Goal: Task Accomplishment & Management: Complete application form

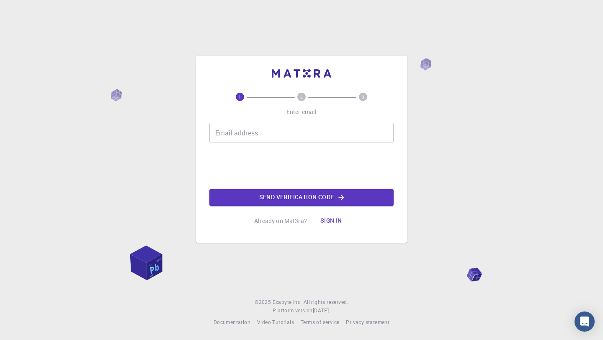
scroll to position [307, 0]
click at [277, 137] on input "Email address" at bounding box center [301, 133] width 184 height 20
click at [279, 196] on button "Send verification code" at bounding box center [301, 197] width 184 height 17
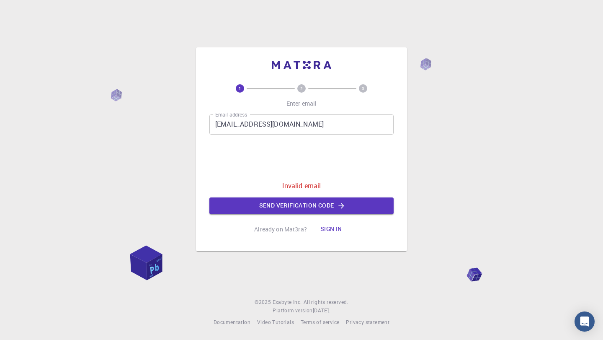
click at [261, 124] on input "baowenqi30@amail.com" at bounding box center [301, 124] width 184 height 20
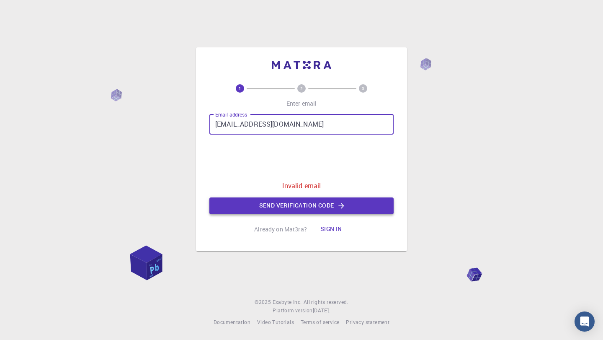
type input "baowenqi30@gmail.com"
click at [339, 201] on icon "button" at bounding box center [341, 205] width 8 height 8
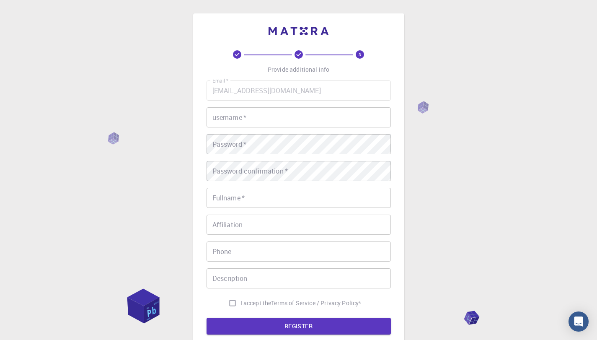
click at [272, 118] on input "username   *" at bounding box center [298, 117] width 184 height 20
type input "Wenqi"
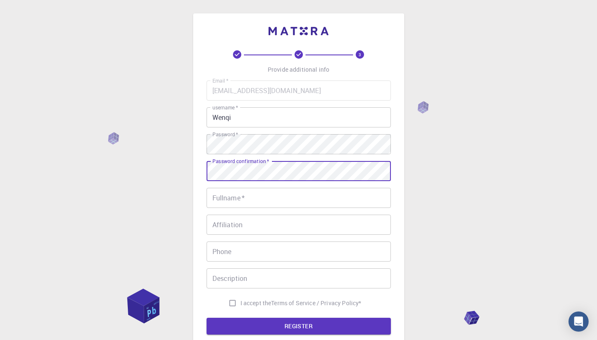
click at [286, 203] on input "Fullname   *" at bounding box center [298, 198] width 184 height 20
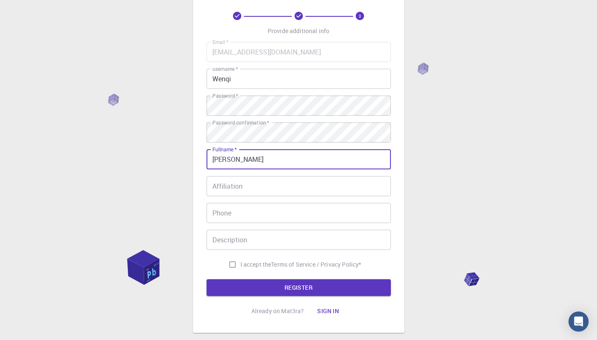
scroll to position [42, 0]
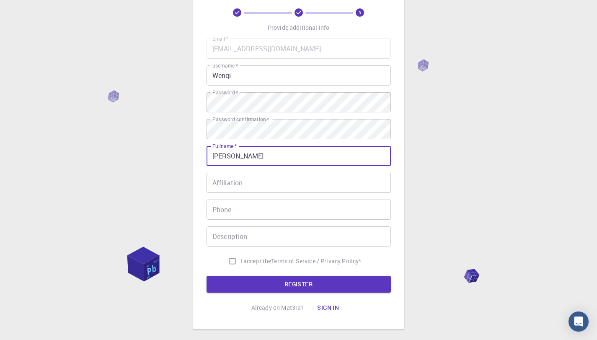
type input "[PERSON_NAME]"
click at [232, 263] on input "I accept the Terms of Service / Privacy Policy *" at bounding box center [232, 261] width 16 height 16
checkbox input "true"
click at [337, 284] on button "REGISTER" at bounding box center [298, 284] width 184 height 17
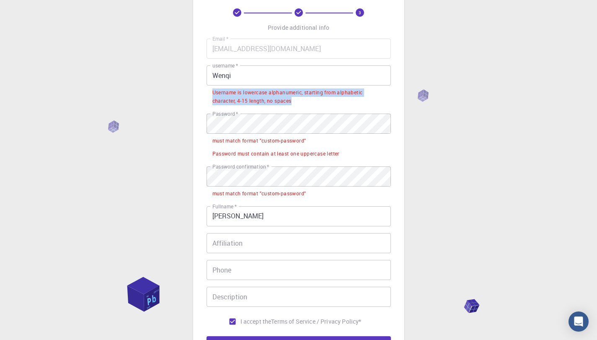
drag, startPoint x: 213, startPoint y: 93, endPoint x: 303, endPoint y: 105, distance: 90.9
type textarea "Username is lowercase alphanumeric, starting from alphabetic character, 4-15 le…"
click at [303, 105] on div "Username is lowercase alphanumeric, starting from alphabetic character, 4-15 le…" at bounding box center [298, 96] width 173 height 17
click at [259, 72] on input "Wenqi" at bounding box center [298, 75] width 184 height 20
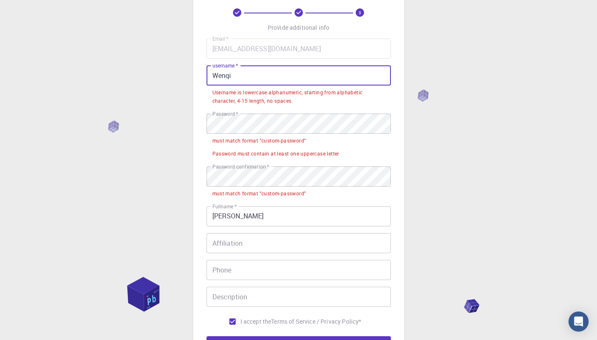
click at [217, 75] on input "Wenqi" at bounding box center [298, 75] width 184 height 20
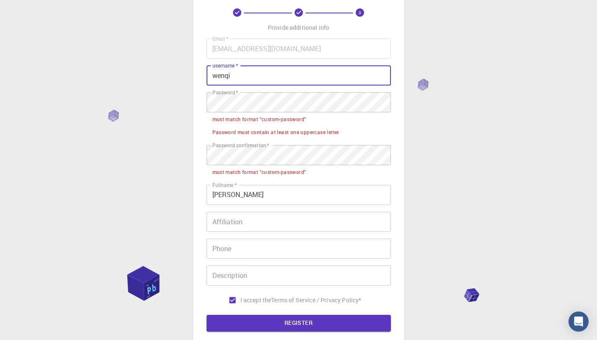
type input "wenqi"
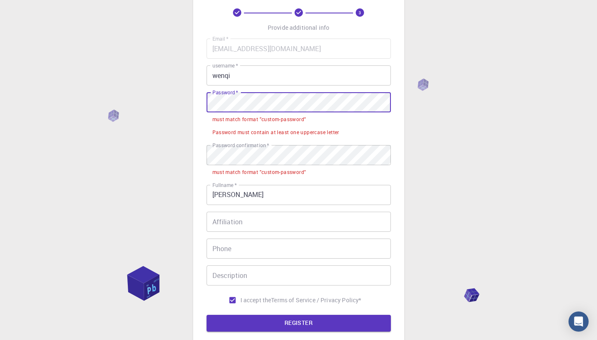
click at [212, 122] on div "must match format "custom-password"" at bounding box center [259, 119] width 94 height 8
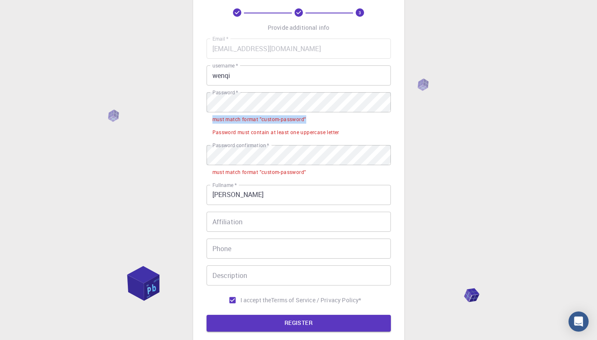
drag, startPoint x: 212, startPoint y: 121, endPoint x: 315, endPoint y: 121, distance: 102.6
click at [315, 121] on li "must match format "custom-password"" at bounding box center [298, 118] width 184 height 13
click at [284, 125] on li "must match format "custom-password"" at bounding box center [298, 118] width 184 height 13
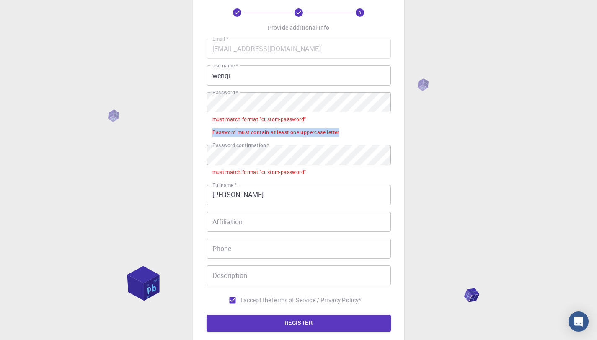
drag, startPoint x: 213, startPoint y: 134, endPoint x: 351, endPoint y: 134, distance: 137.8
click at [351, 134] on li "Password must contain at least one uppercase letter" at bounding box center [298, 131] width 184 height 13
drag, startPoint x: 324, startPoint y: 134, endPoint x: 292, endPoint y: 132, distance: 31.9
click at [323, 134] on div "Password must contain at least one uppercase letter" at bounding box center [275, 132] width 127 height 8
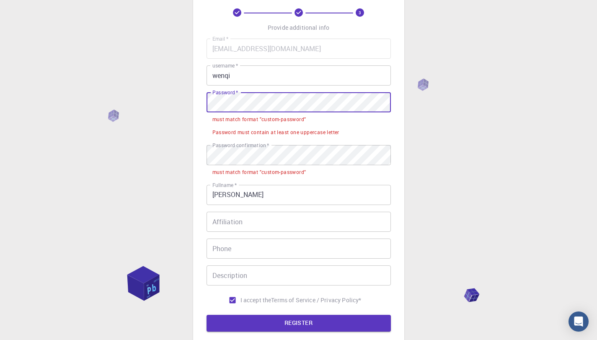
click at [199, 104] on div "3 Provide additional info Email   * baowenqi30@gmail.com Email   * username   *…" at bounding box center [298, 170] width 211 height 397
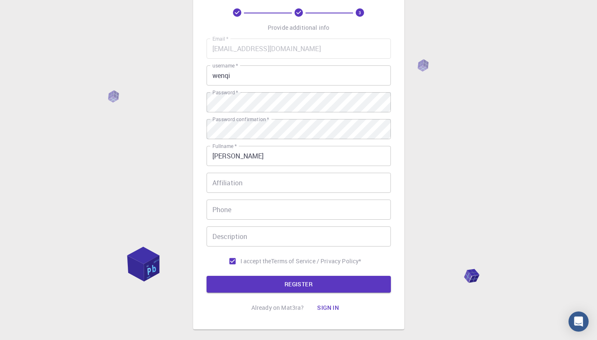
click at [454, 169] on div "3 Provide additional info Email   * baowenqi30@gmail.com Email   * username   *…" at bounding box center [298, 171] width 597 height 426
click at [347, 284] on button "REGISTER" at bounding box center [298, 284] width 184 height 17
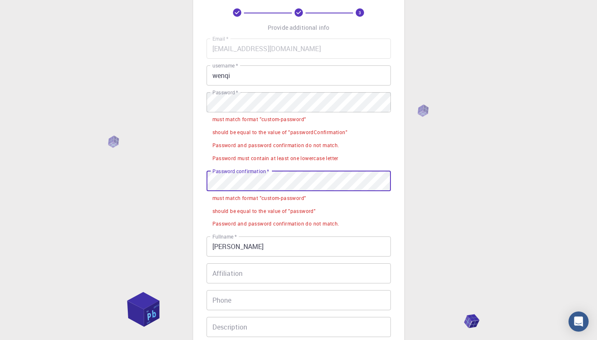
click at [185, 179] on div "3 Provide additional info Email   * baowenqi30@gmail.com Email   * username   *…" at bounding box center [298, 216] width 597 height 517
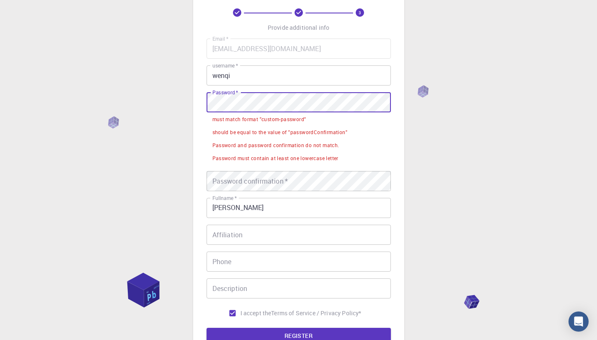
click at [147, 101] on div "3 Provide additional info Email   * baowenqi30@gmail.com Email   * username   *…" at bounding box center [298, 197] width 597 height 478
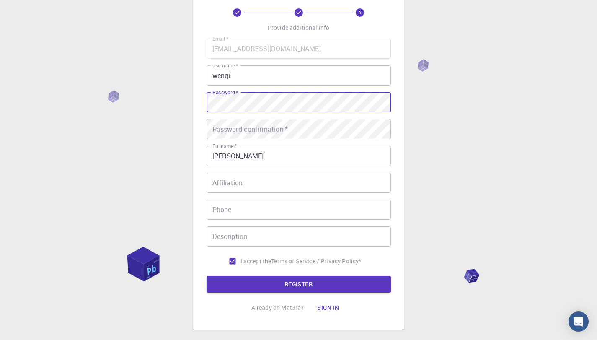
click at [219, 127] on div "Password confirmation   * Password confirmation   *" at bounding box center [298, 129] width 184 height 20
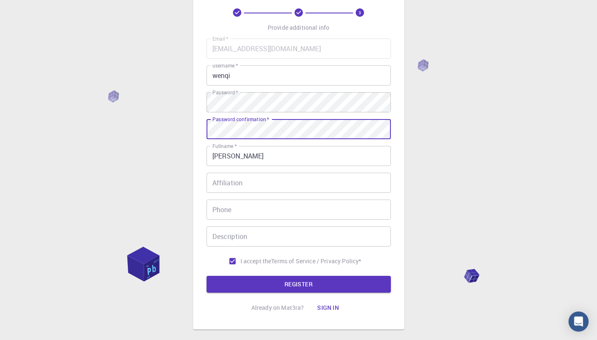
click at [206, 276] on button "REGISTER" at bounding box center [298, 284] width 184 height 17
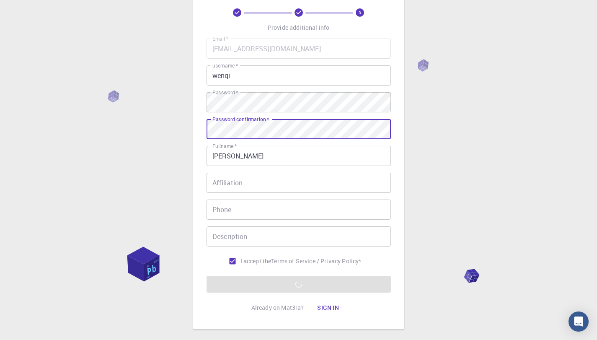
click at [442, 161] on div "3 Provide additional info Email   * baowenqi30@gmail.com Email   * username   *…" at bounding box center [298, 171] width 597 height 426
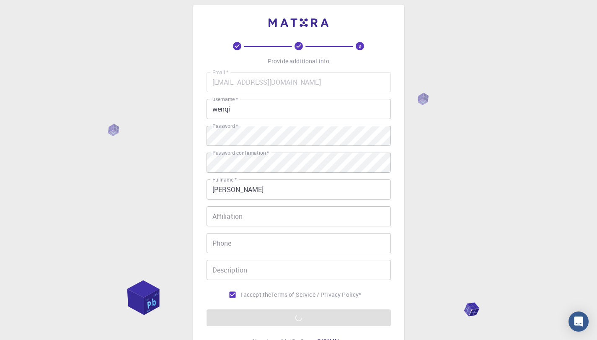
scroll to position [0, 0]
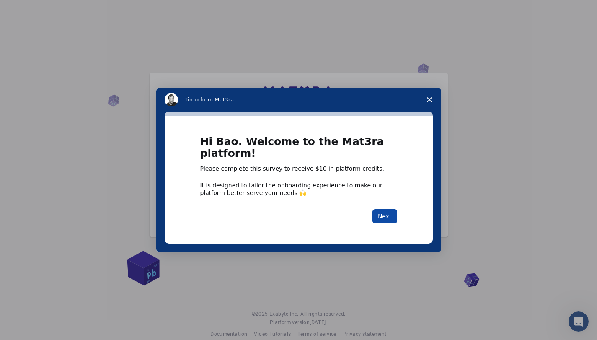
click at [382, 222] on button "Next" at bounding box center [384, 216] width 25 height 14
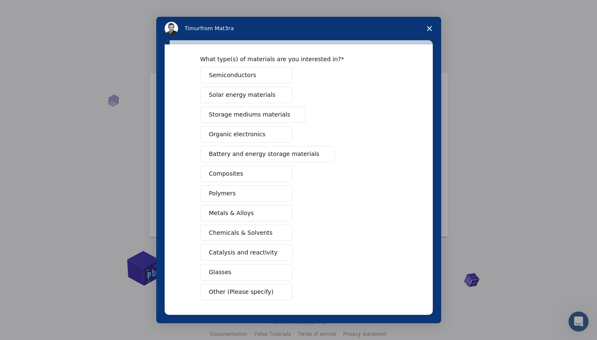
scroll to position [6, 0]
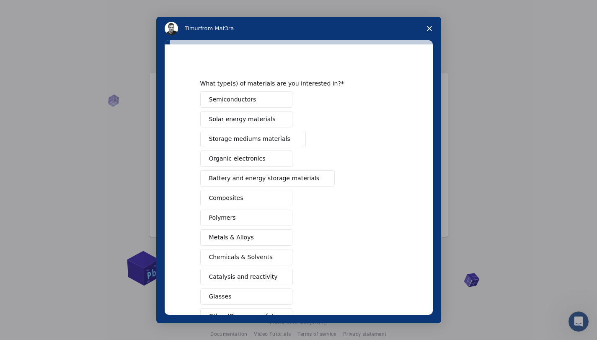
click at [220, 232] on button "Metals & Alloys" at bounding box center [246, 237] width 92 height 16
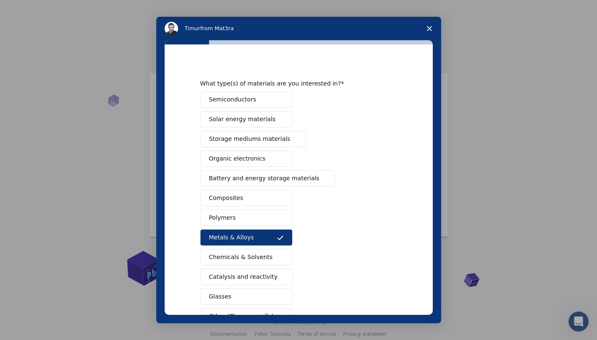
click at [237, 195] on span "Composites" at bounding box center [226, 197] width 34 height 9
click at [237, 157] on span "Organic electronics" at bounding box center [237, 158] width 57 height 9
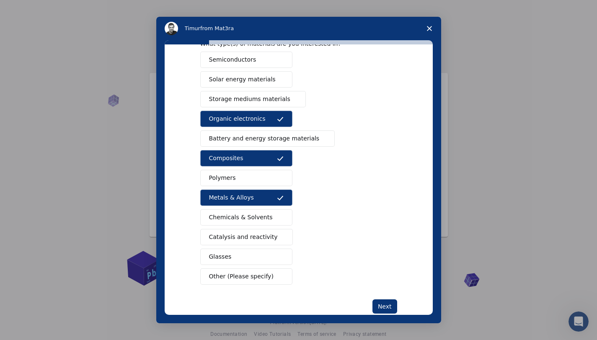
scroll to position [48, 0]
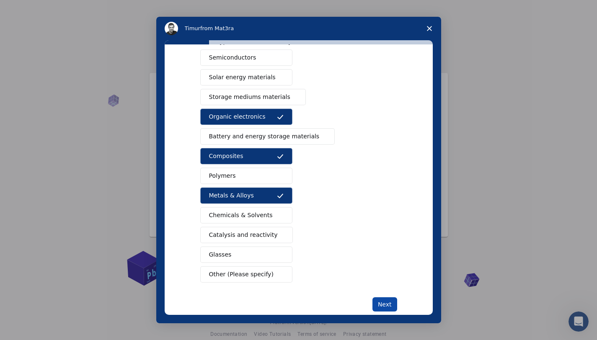
click at [376, 300] on button "Next" at bounding box center [384, 304] width 25 height 14
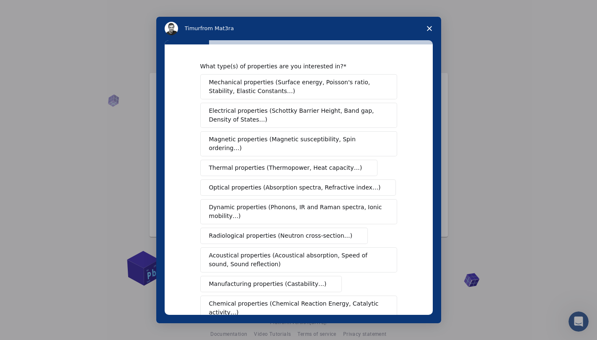
scroll to position [0, 0]
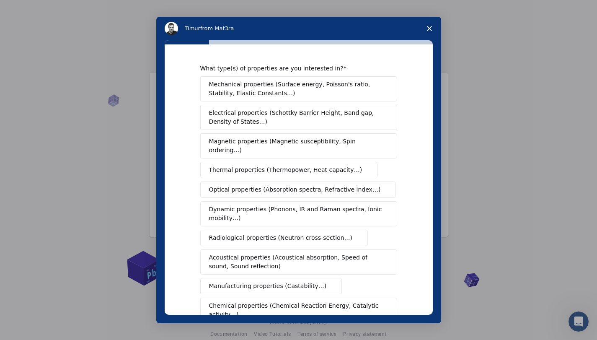
click at [241, 87] on span "Mechanical properties (Surface energy, Poisson's ratio, Stability, Elastic Cons…" at bounding box center [296, 89] width 175 height 18
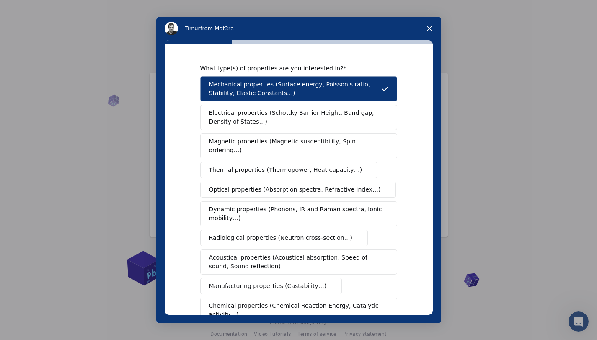
click at [290, 308] on span "Chemical properties (Chemical Reaction Energy, Catalytic activity…)" at bounding box center [295, 310] width 173 height 18
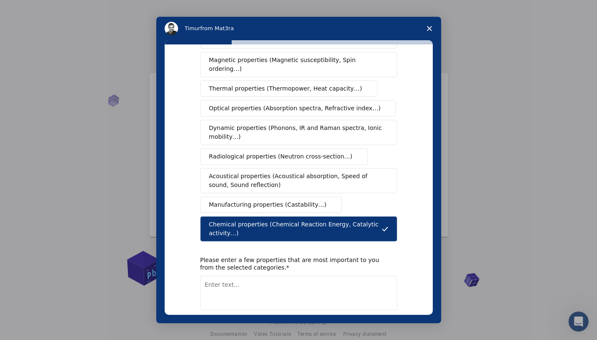
scroll to position [109, 0]
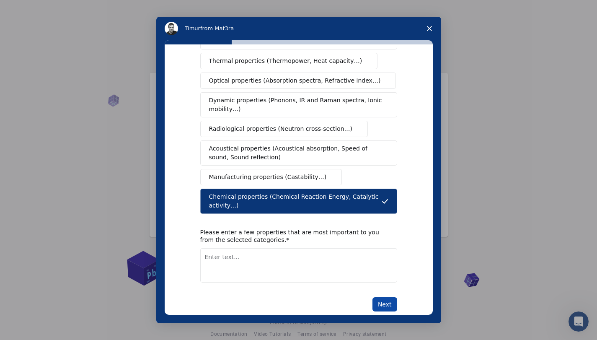
click at [386, 305] on button "Next" at bounding box center [384, 304] width 25 height 14
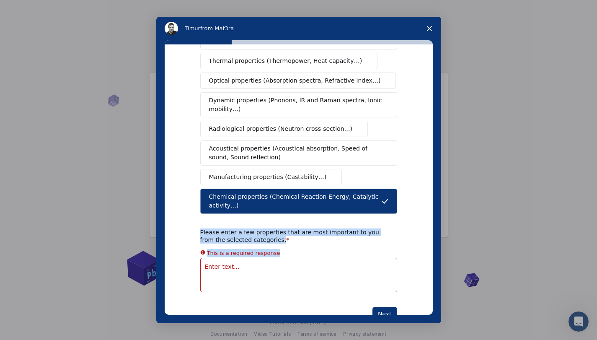
drag, startPoint x: 198, startPoint y: 232, endPoint x: 284, endPoint y: 245, distance: 87.2
click at [284, 245] on div "Please enter a few properties that are most important to you from the selected …" at bounding box center [298, 260] width 197 height 64
click at [183, 222] on div "What type(s) of properties are you interested in? Mechanical properties (Surfac…" at bounding box center [299, 179] width 268 height 270
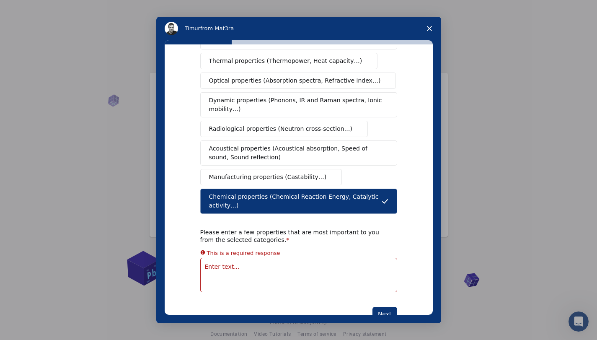
click at [229, 274] on textarea "Enter text..." at bounding box center [298, 275] width 197 height 34
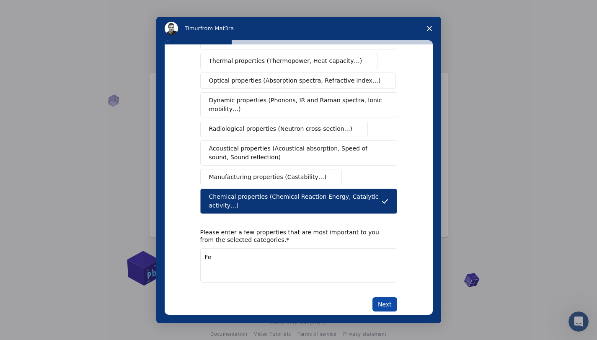
type textarea "Fe"
click at [374, 302] on button "Next" at bounding box center [384, 304] width 25 height 14
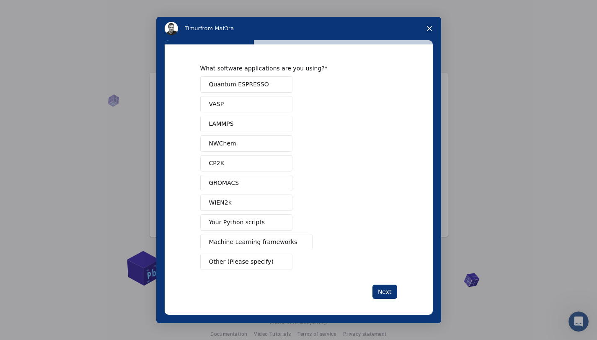
click at [241, 260] on button "Other (Please specify)" at bounding box center [246, 261] width 92 height 16
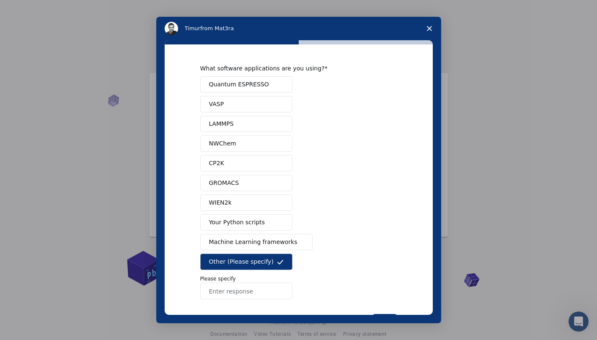
click at [227, 291] on input "Enter response" at bounding box center [246, 290] width 92 height 17
click at [262, 286] on input "Enter response" at bounding box center [246, 290] width 92 height 17
type input "GSAS"
click at [388, 316] on button "Next" at bounding box center [384, 321] width 25 height 14
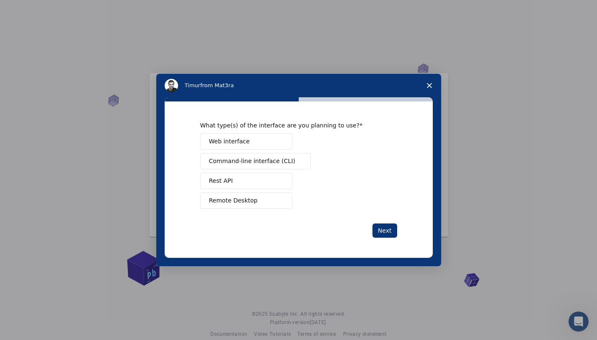
click at [230, 205] on span "Remote Desktop" at bounding box center [233, 200] width 49 height 9
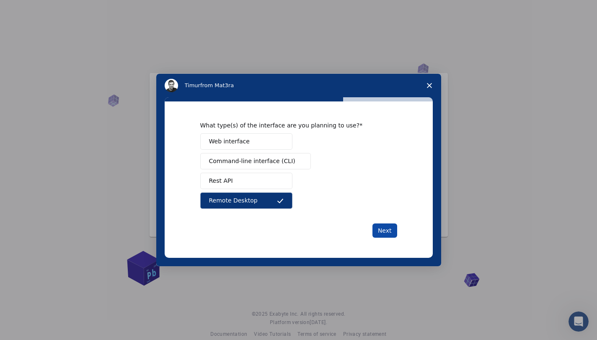
click at [381, 233] on button "Next" at bounding box center [384, 230] width 25 height 14
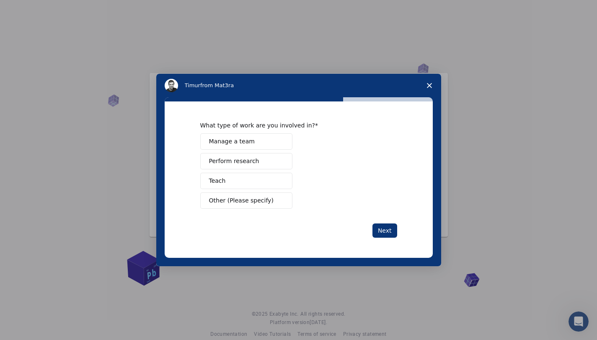
click at [208, 182] on button "Teach" at bounding box center [246, 181] width 92 height 16
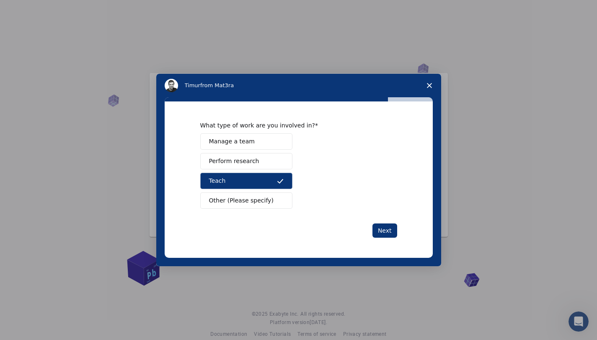
click at [257, 146] on button "Manage a team" at bounding box center [246, 141] width 92 height 16
click at [254, 165] on span "Perform research" at bounding box center [234, 161] width 50 height 9
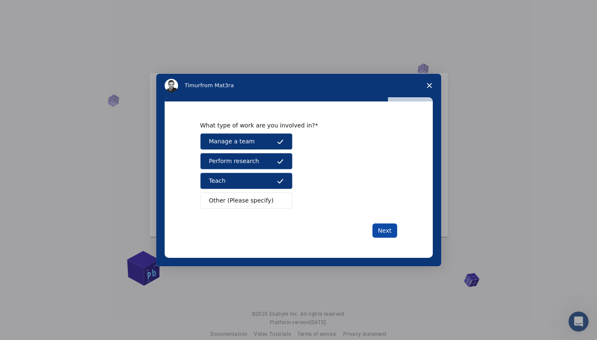
click at [384, 237] on button "Next" at bounding box center [384, 230] width 25 height 14
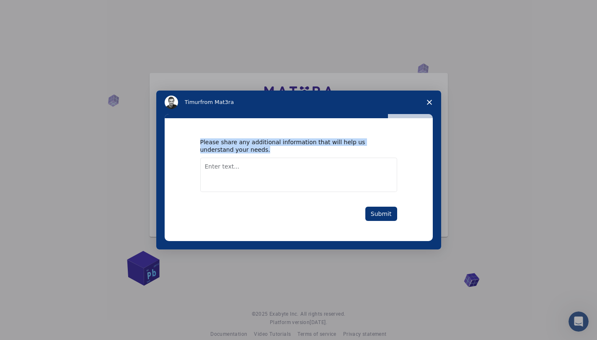
drag, startPoint x: 201, startPoint y: 150, endPoint x: 274, endPoint y: 157, distance: 74.0
click at [274, 153] on div "Please share any additional information that will help us understand your needs." at bounding box center [292, 145] width 184 height 15
click at [277, 142] on div "Please share any additional information that will help us understand your needs…" at bounding box center [299, 179] width 268 height 123
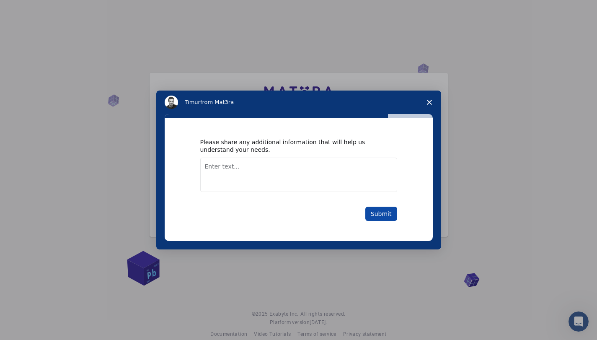
click at [377, 219] on button "Submit" at bounding box center [381, 213] width 32 height 14
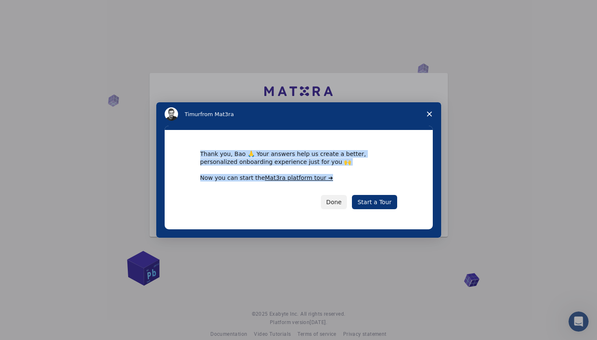
drag, startPoint x: 200, startPoint y: 162, endPoint x: 341, endPoint y: 189, distance: 143.2
click at [341, 182] on div "Thank you, Bao 🙏 Your answers help us create a better, personalized onboarding …" at bounding box center [298, 166] width 197 height 32
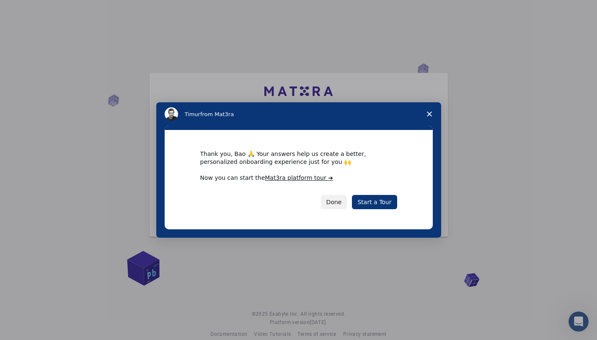
click at [254, 203] on div "Done Start a Tour" at bounding box center [298, 202] width 197 height 14
click at [382, 209] on link "Start a Tour" at bounding box center [374, 202] width 45 height 14
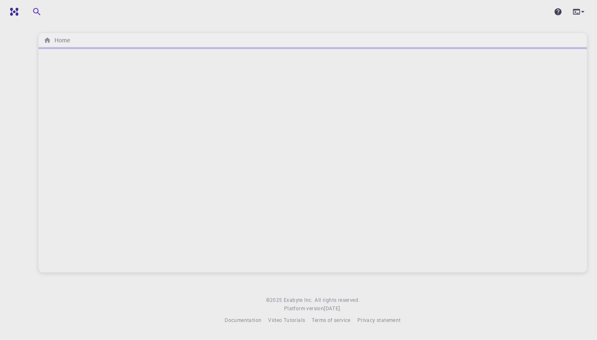
scroll to position [307, 0]
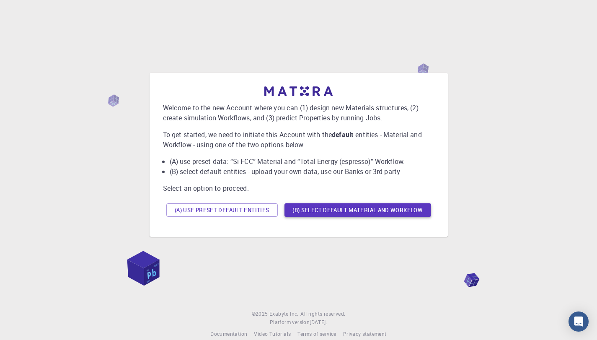
click at [327, 211] on button "(B) Select default material and workflow" at bounding box center [357, 209] width 147 height 13
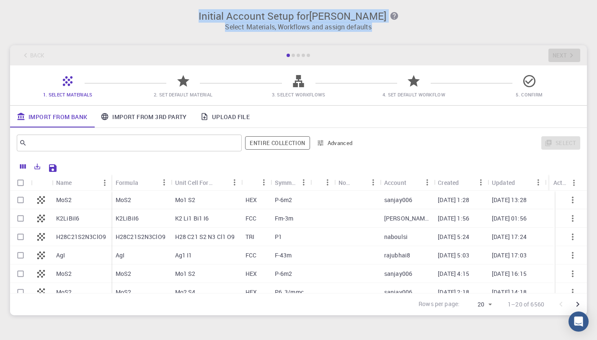
drag, startPoint x: 212, startPoint y: 16, endPoint x: 379, endPoint y: 31, distance: 166.9
type textarea "Initial Account Setup for Bao Wenqi Select Materials, Workflows and assign defa…"
click at [379, 31] on div "Initial Account Setup for Bao Wenqi Select Materials, Workflows and assign defa…" at bounding box center [298, 17] width 597 height 35
click at [458, 16] on h3 "Initial Account Setup for [PERSON_NAME]" at bounding box center [298, 16] width 567 height 12
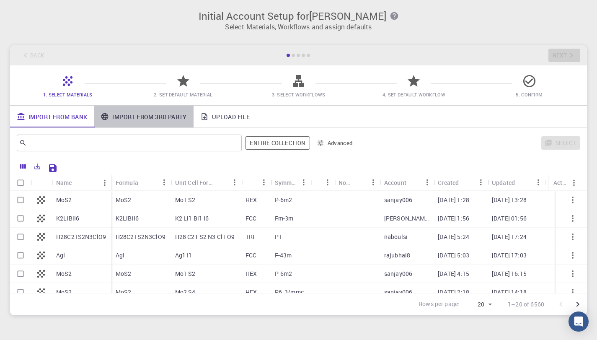
click at [160, 120] on link "Import From 3rd Party" at bounding box center [143, 117] width 99 height 22
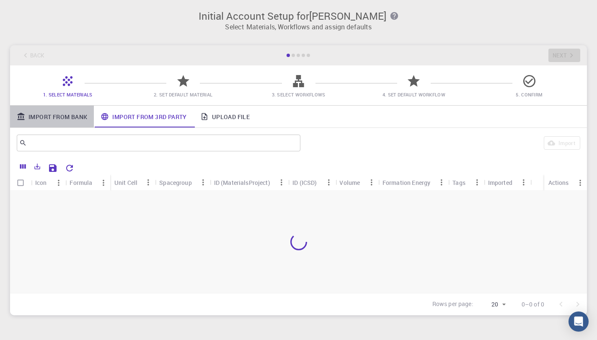
click at [57, 117] on link "Import From Bank" at bounding box center [52, 117] width 84 height 22
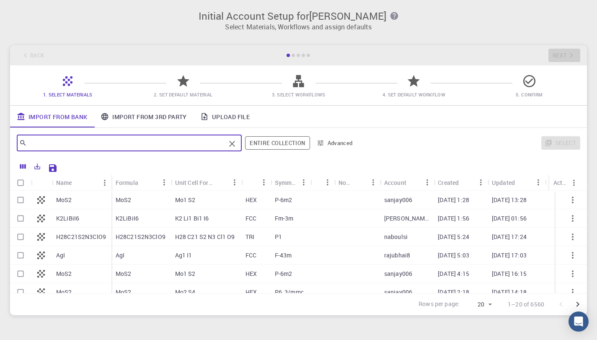
click at [74, 142] on input "text" at bounding box center [126, 143] width 198 height 12
type input "n"
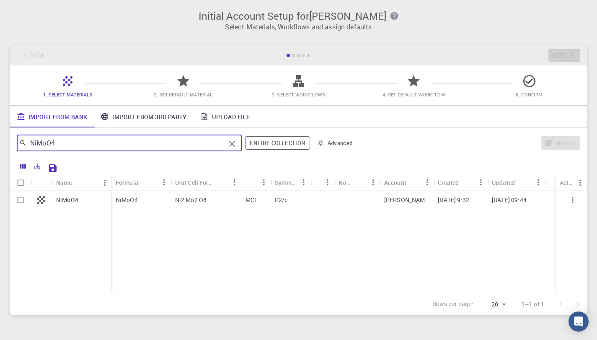
type input "NiMoO4"
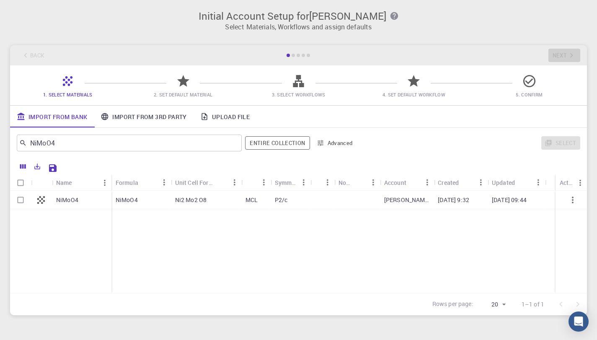
click at [181, 203] on p "Ni2 Mo2 O8" at bounding box center [191, 200] width 32 height 8
checkbox input "true"
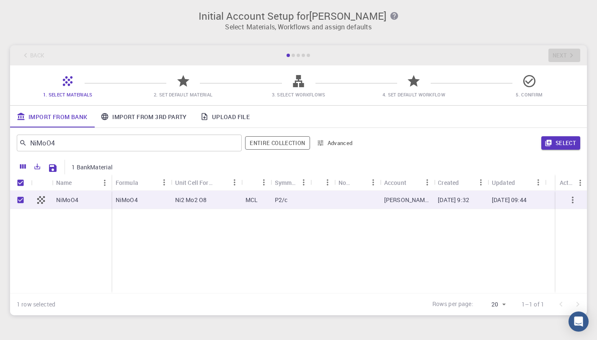
click at [499, 206] on div "[DATE] 09:44" at bounding box center [515, 200] width 57 height 18
checkbox input "false"
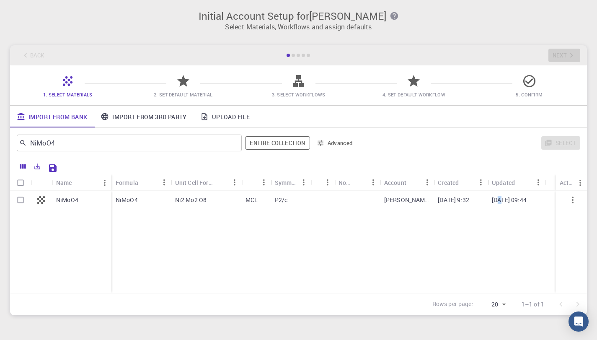
click at [499, 206] on div "[DATE] 09:44" at bounding box center [515, 200] width 57 height 18
checkbox input "true"
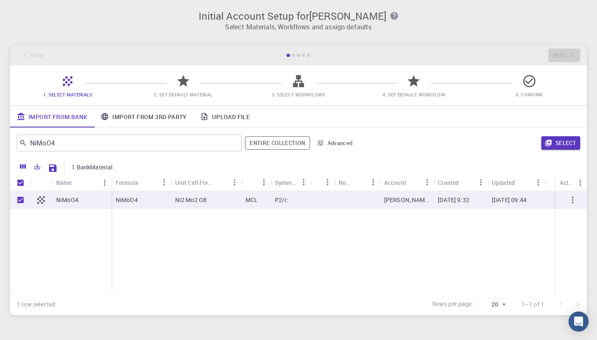
click at [425, 206] on div "[PERSON_NAME]" at bounding box center [407, 200] width 54 height 18
checkbox input "false"
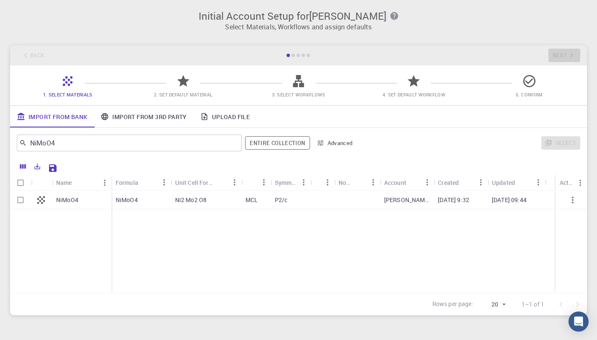
scroll to position [200, 0]
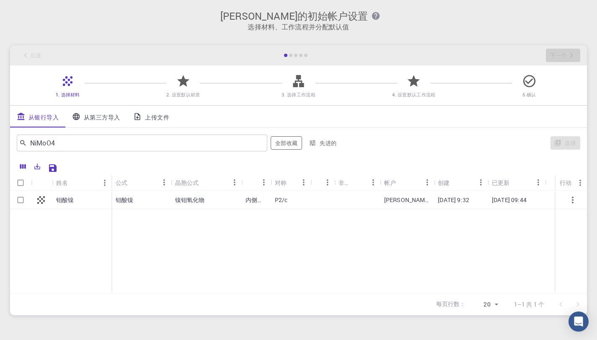
click at [474, 41] on div "[PERSON_NAME] 的初始帐户设置 选择材料、工作流程并分配默认值 后退 下一个 1. 选择材料 2. 设置默认材质 3. 选择工作流程 4. 设置默…" at bounding box center [298, 162] width 597 height 325
click at [104, 113] on link "从第三方导入" at bounding box center [95, 117] width 61 height 22
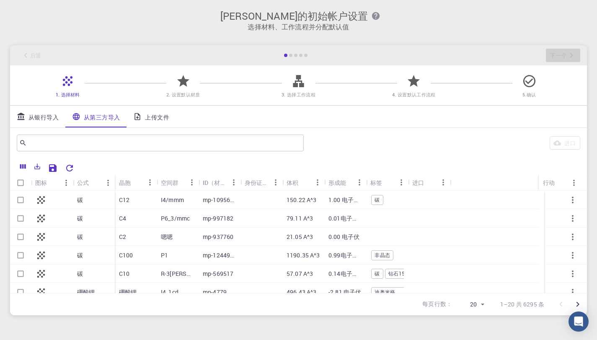
click at [166, 116] on font "上传文件" at bounding box center [157, 117] width 24 height 8
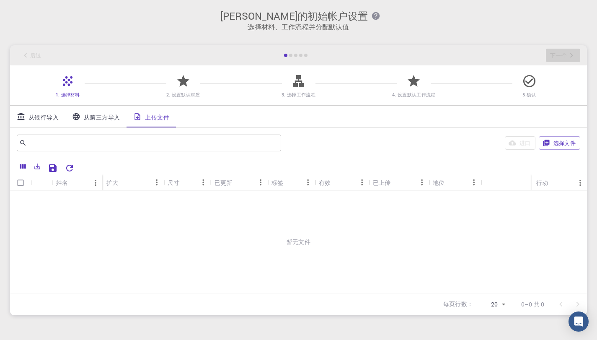
click at [95, 116] on font "从第三方导入" at bounding box center [102, 117] width 36 height 8
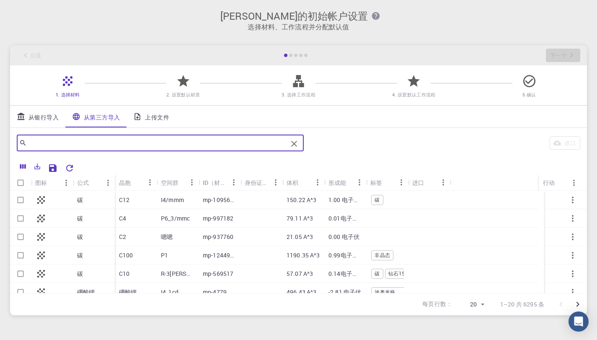
click at [122, 149] on input "text" at bounding box center [157, 143] width 260 height 12
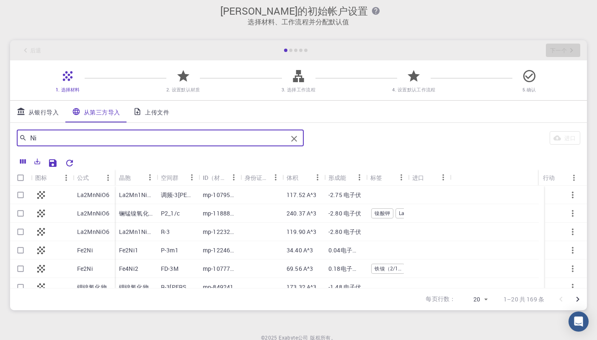
scroll to position [0, 0]
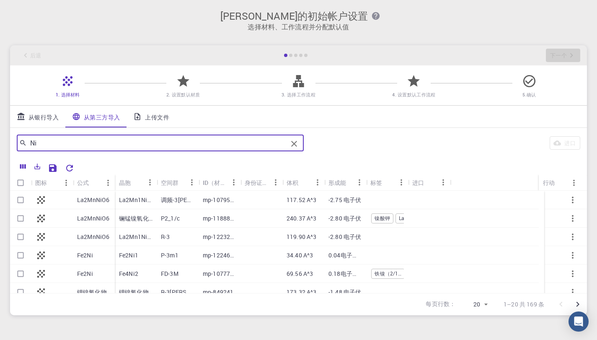
type input "Ni"
click at [47, 118] on font "从银行导入" at bounding box center [43, 117] width 30 height 8
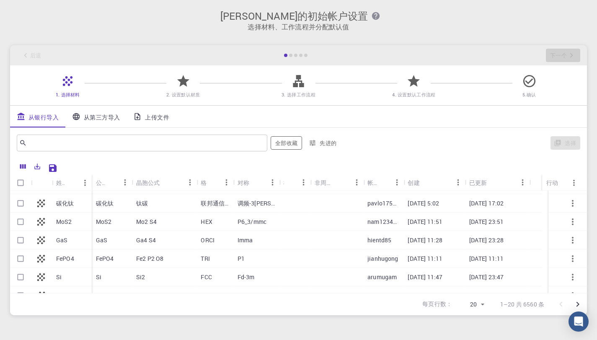
scroll to position [251, 0]
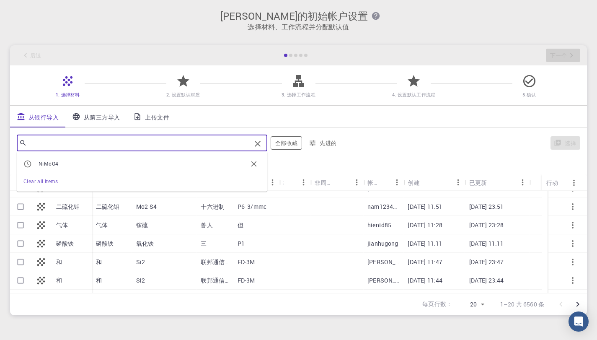
click at [131, 148] on input "text" at bounding box center [139, 143] width 224 height 12
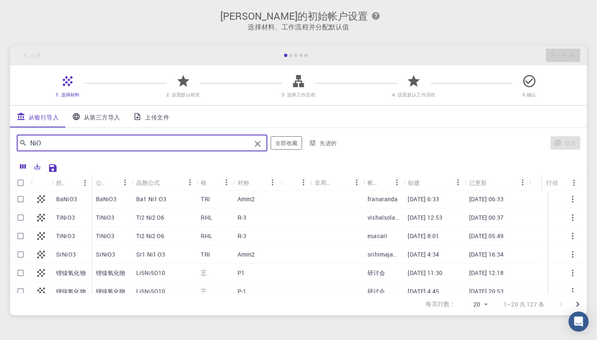
scroll to position [0, 0]
type input "NiO"
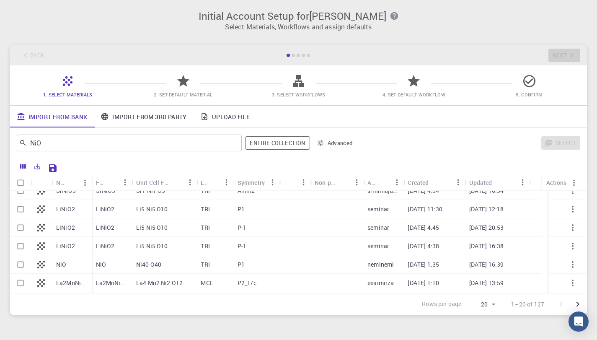
scroll to position [126, 0]
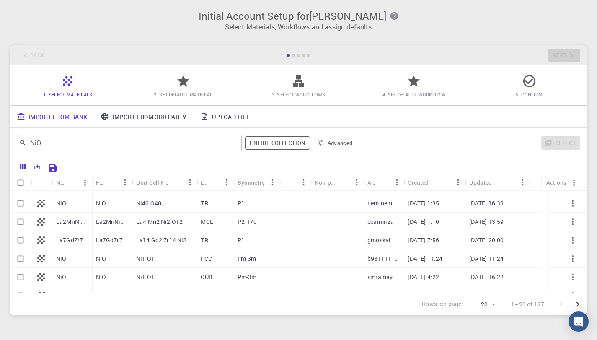
click at [250, 258] on p "Fm-3m" at bounding box center [246, 258] width 19 height 8
checkbox input "true"
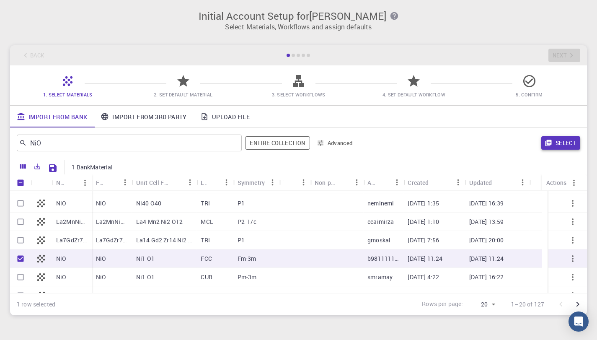
click at [549, 144] on icon "button" at bounding box center [548, 143] width 8 height 8
click at [185, 85] on icon at bounding box center [183, 81] width 12 height 12
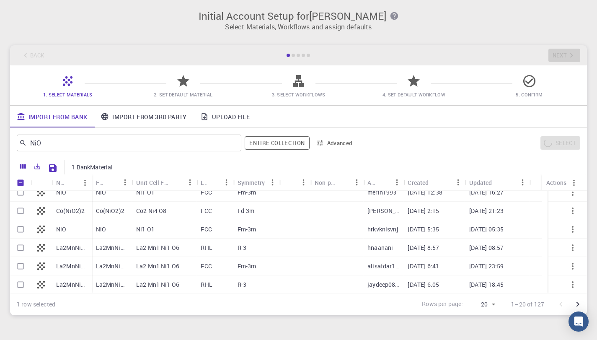
scroll to position [266, 0]
click at [390, 16] on icon "button" at bounding box center [394, 16] width 8 height 8
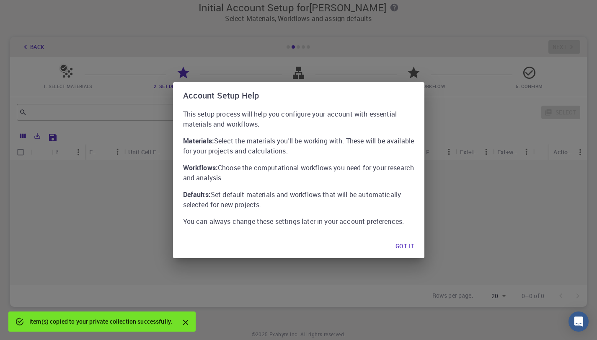
scroll to position [0, 0]
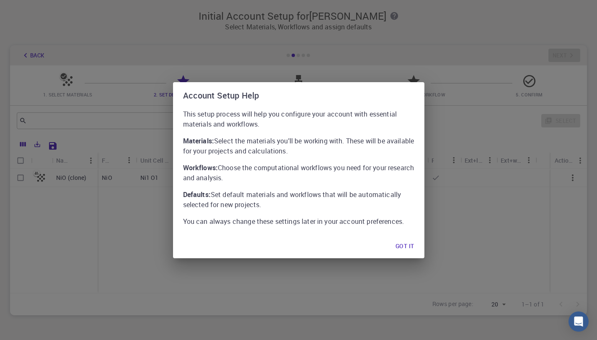
click at [409, 255] on button "Got it" at bounding box center [405, 246] width 32 height 17
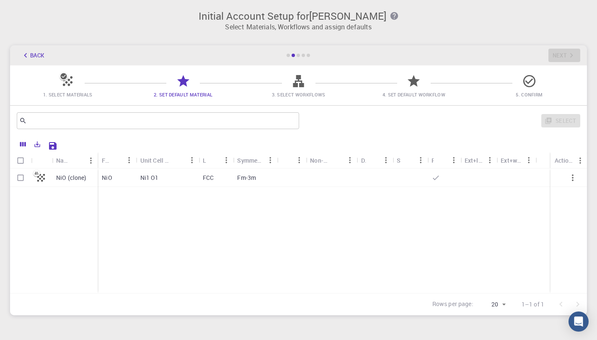
click at [168, 179] on div "Ni1 O1" at bounding box center [167, 177] width 62 height 18
checkbox input "true"
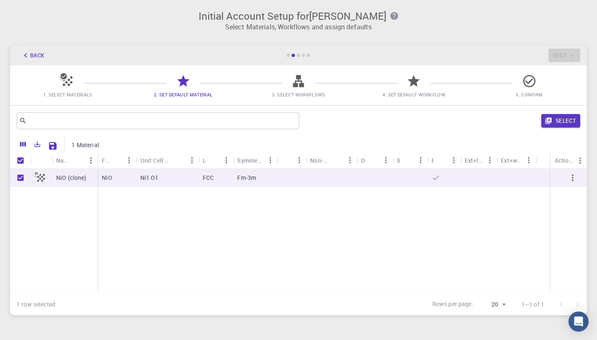
click at [212, 181] on p "FCC" at bounding box center [208, 177] width 11 height 8
checkbox input "false"
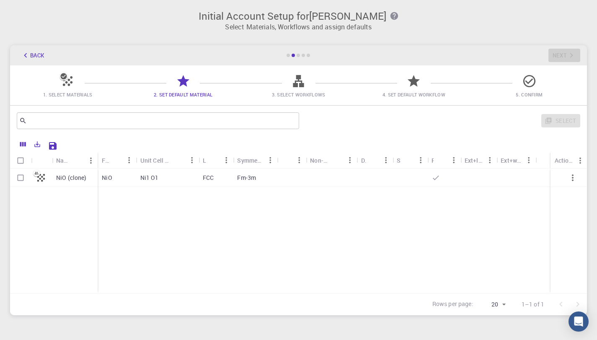
click at [212, 181] on p "FCC" at bounding box center [208, 177] width 11 height 8
checkbox input "true"
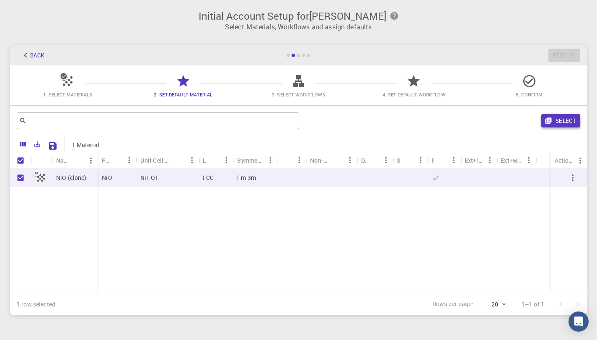
click at [551, 116] on button "Select" at bounding box center [560, 120] width 39 height 13
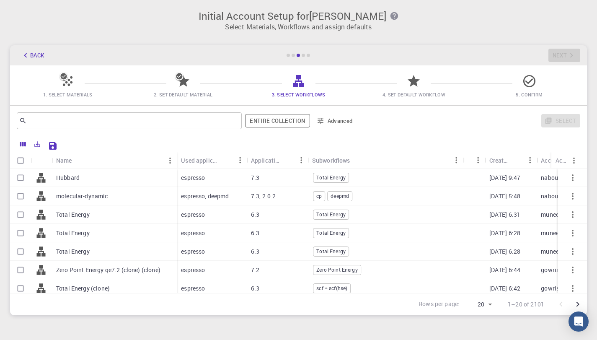
click at [265, 180] on div "7.3" at bounding box center [277, 177] width 61 height 18
checkbox input "true"
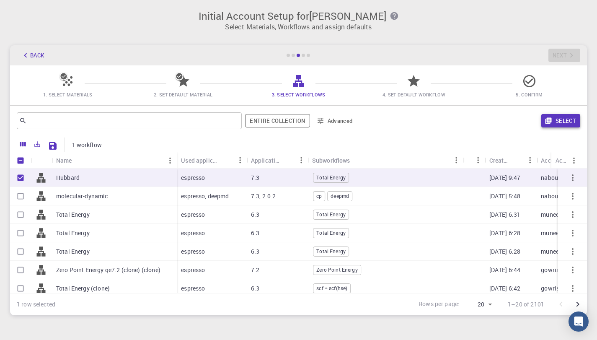
click at [553, 119] on button "Select" at bounding box center [560, 120] width 39 height 13
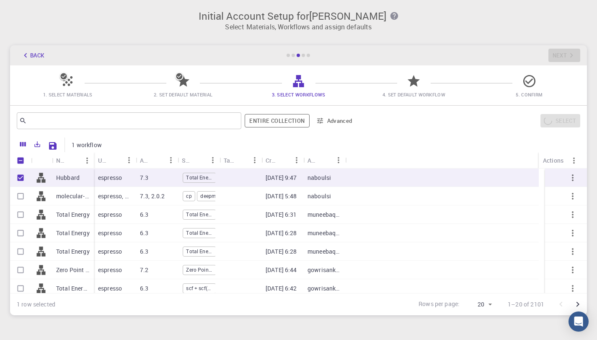
click at [365, 178] on div at bounding box center [441, 177] width 193 height 18
checkbox input "false"
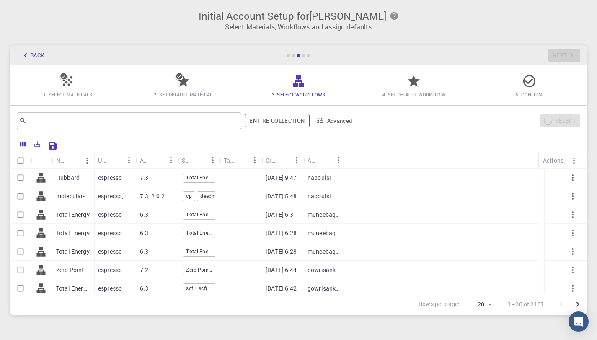
click at [421, 184] on div at bounding box center [441, 177] width 193 height 18
checkbox input "true"
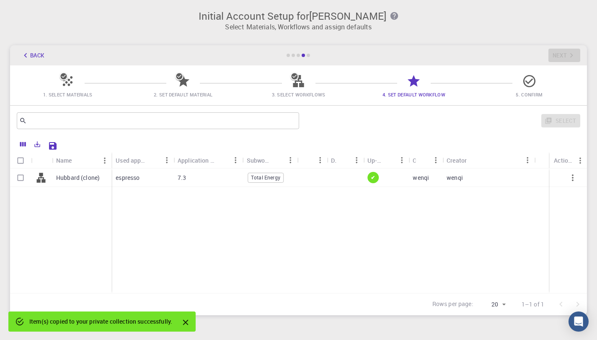
click at [209, 175] on div "7.3" at bounding box center [207, 177] width 69 height 18
checkbox input "true"
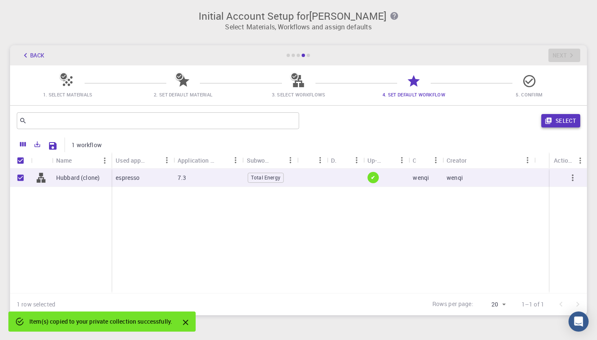
click at [562, 120] on button "Select" at bounding box center [560, 120] width 39 height 13
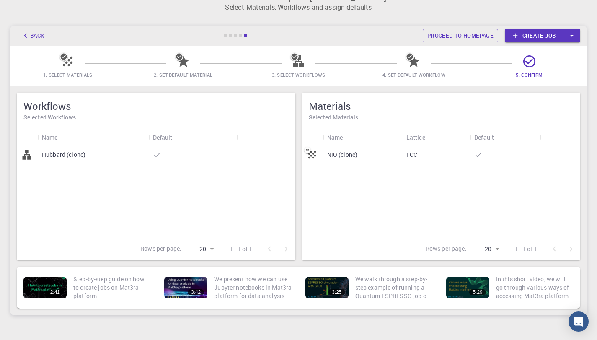
scroll to position [67, 0]
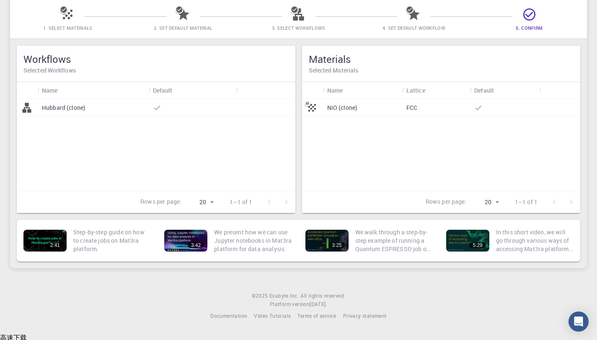
click at [376, 115] on div "NiO (clone)" at bounding box center [362, 107] width 79 height 18
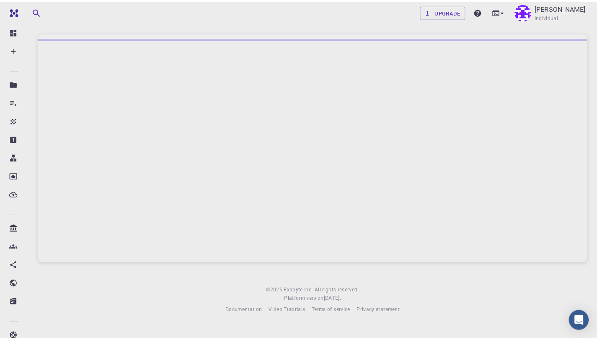
scroll to position [200, 0]
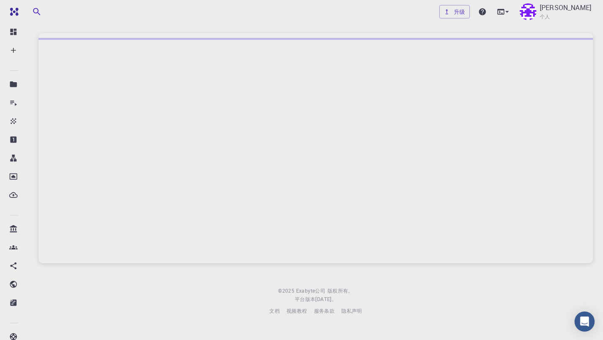
click at [298, 12] on div "升级 Bao Wenqi 个人" at bounding box center [315, 12] width 575 height 22
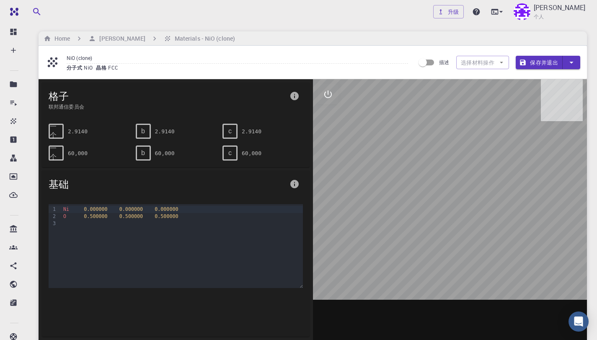
scroll to position [0, 0]
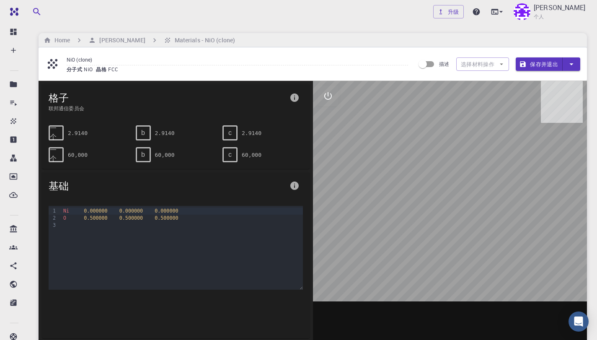
click at [40, 10] on icon "button" at bounding box center [37, 12] width 10 height 10
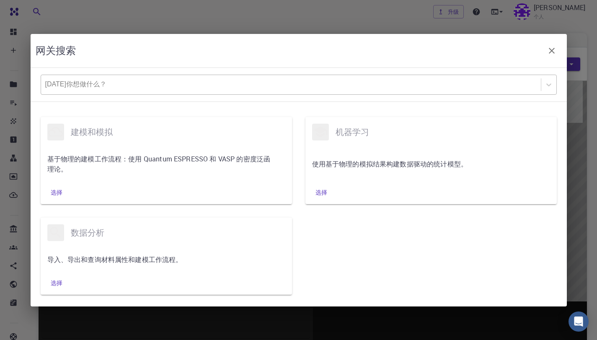
click at [123, 89] on div at bounding box center [290, 84] width 491 height 9
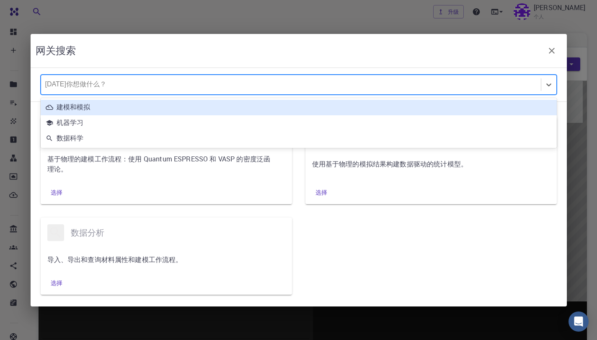
paste input "mp-505273"
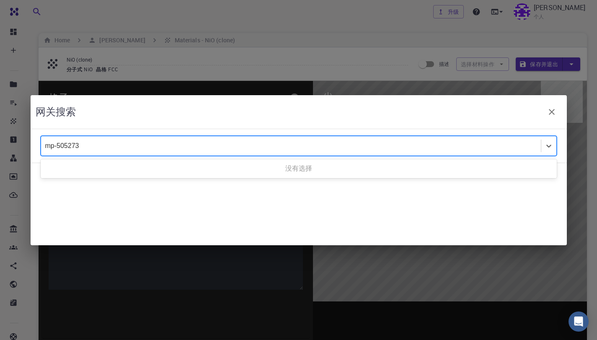
type input "mp-505273"
click at [550, 117] on icon "button" at bounding box center [552, 112] width 10 height 10
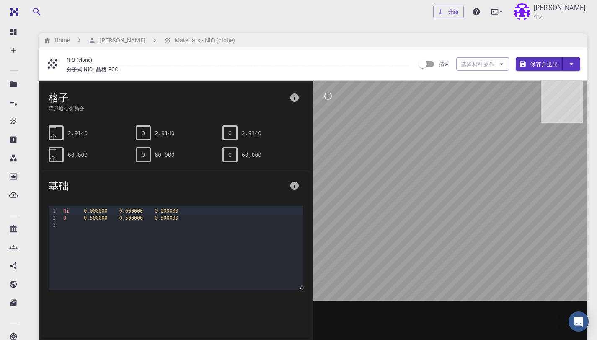
click at [211, 18] on div "升级 Bao Wenqi 个人" at bounding box center [312, 12] width 568 height 22
click at [557, 10] on p "[PERSON_NAME]" at bounding box center [560, 8] width 52 height 10
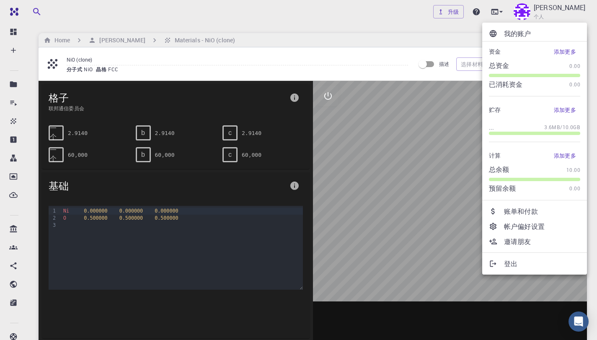
click at [446, 17] on div at bounding box center [298, 170] width 597 height 340
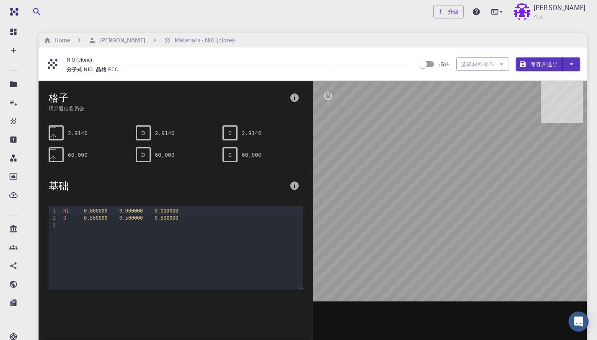
click at [424, 63] on input "描述" at bounding box center [423, 64] width 48 height 16
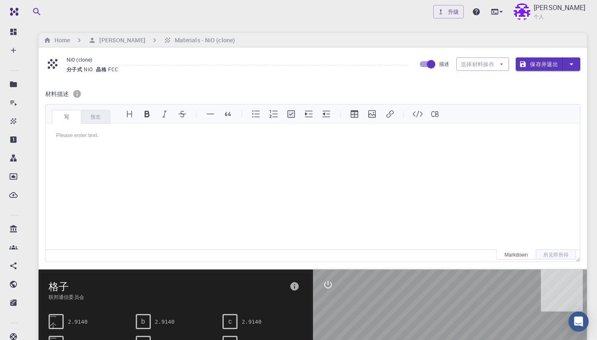
click at [429, 61] on input "描述" at bounding box center [431, 64] width 48 height 16
checkbox input "false"
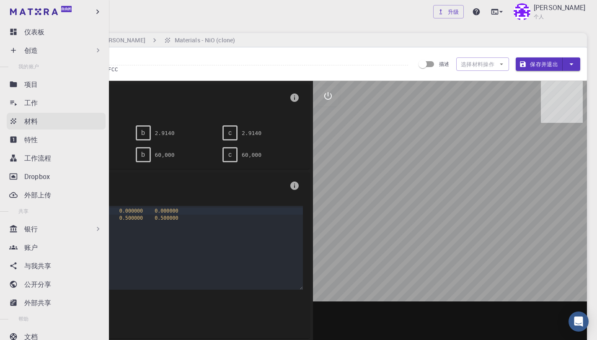
click at [55, 120] on div "材料" at bounding box center [64, 121] width 81 height 10
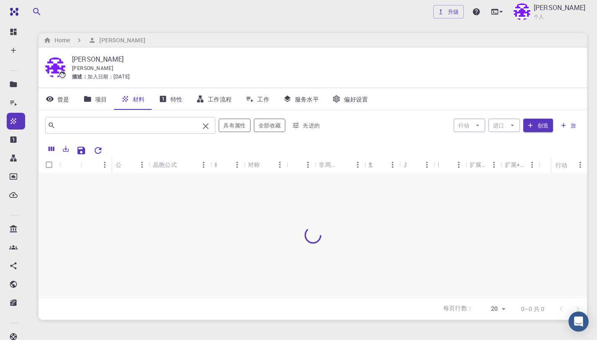
click at [111, 126] on input "text" at bounding box center [127, 125] width 144 height 12
paste input "mp-505273"
type input "mp-505273"
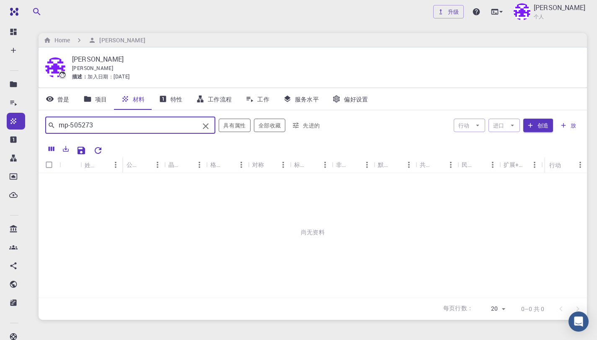
click at [210, 126] on icon "清除" at bounding box center [206, 126] width 10 height 10
click at [130, 126] on input "text" at bounding box center [127, 125] width 144 height 12
type input "NiMo"
click at [173, 241] on div "尚无资料" at bounding box center [313, 232] width 548 height 118
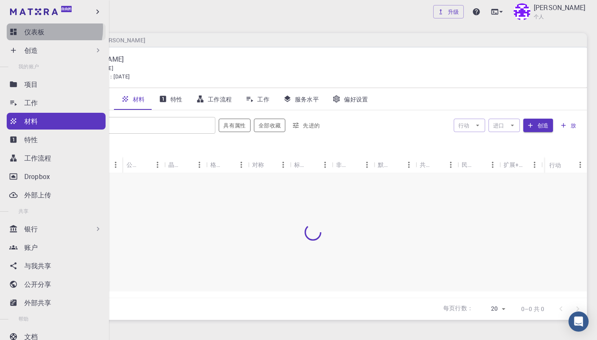
click at [39, 28] on font "仪表板" at bounding box center [34, 31] width 20 height 9
